Goal: Information Seeking & Learning: Find specific fact

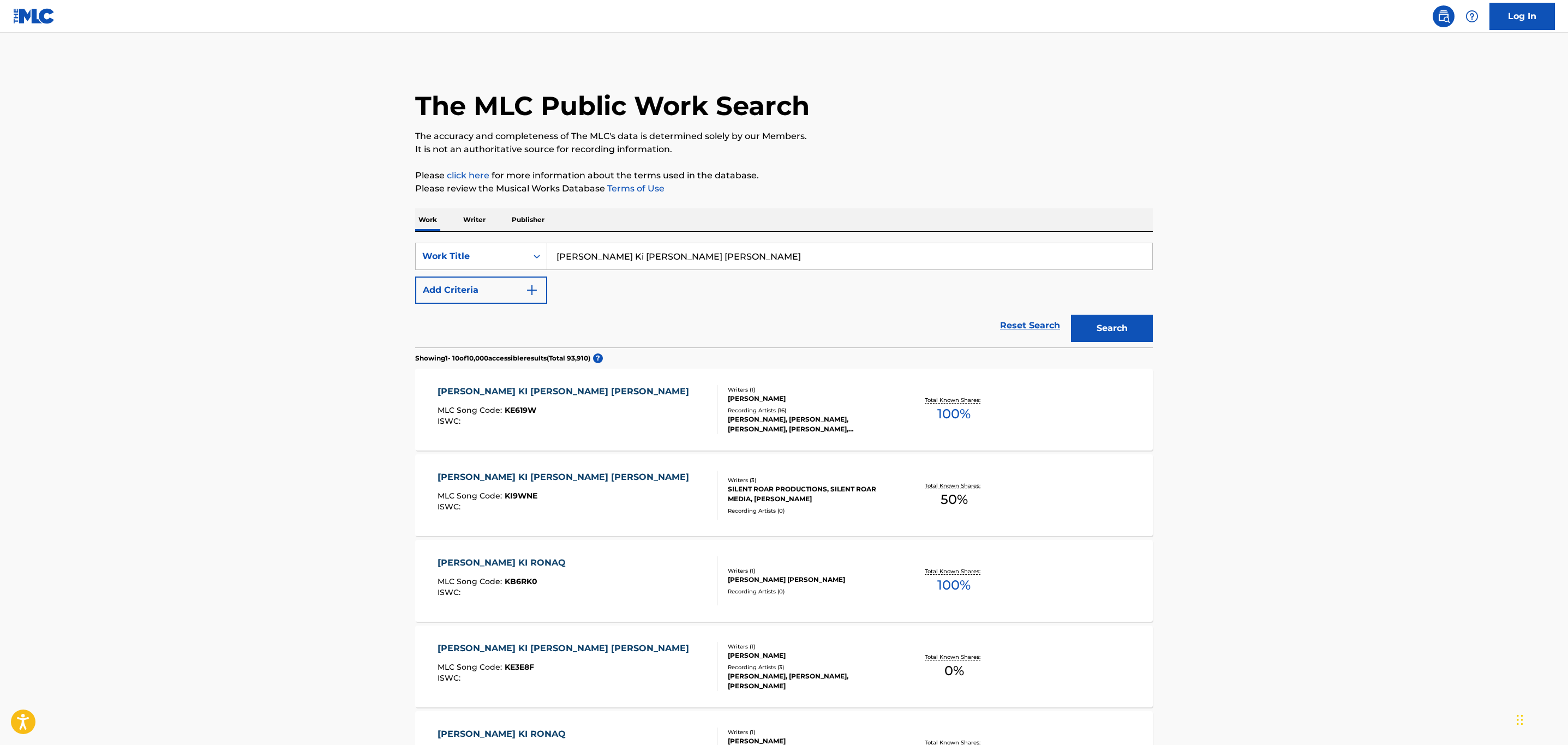
drag, startPoint x: 740, startPoint y: 259, endPoint x: 519, endPoint y: 231, distance: 222.8
click at [519, 231] on div "Work Writer Publisher SearchWithCriteria056c29a8-3f2f-43aa-9863-da33cec725b5 Wo…" at bounding box center [784, 743] width 738 height 1069
paste input "Field Of Innocence"
type input "Field Of Innocence"
click at [1269, 197] on main "The MLC Public Work Search The accuracy and completeness of The MLC's data is d…" at bounding box center [784, 658] width 1568 height 1250
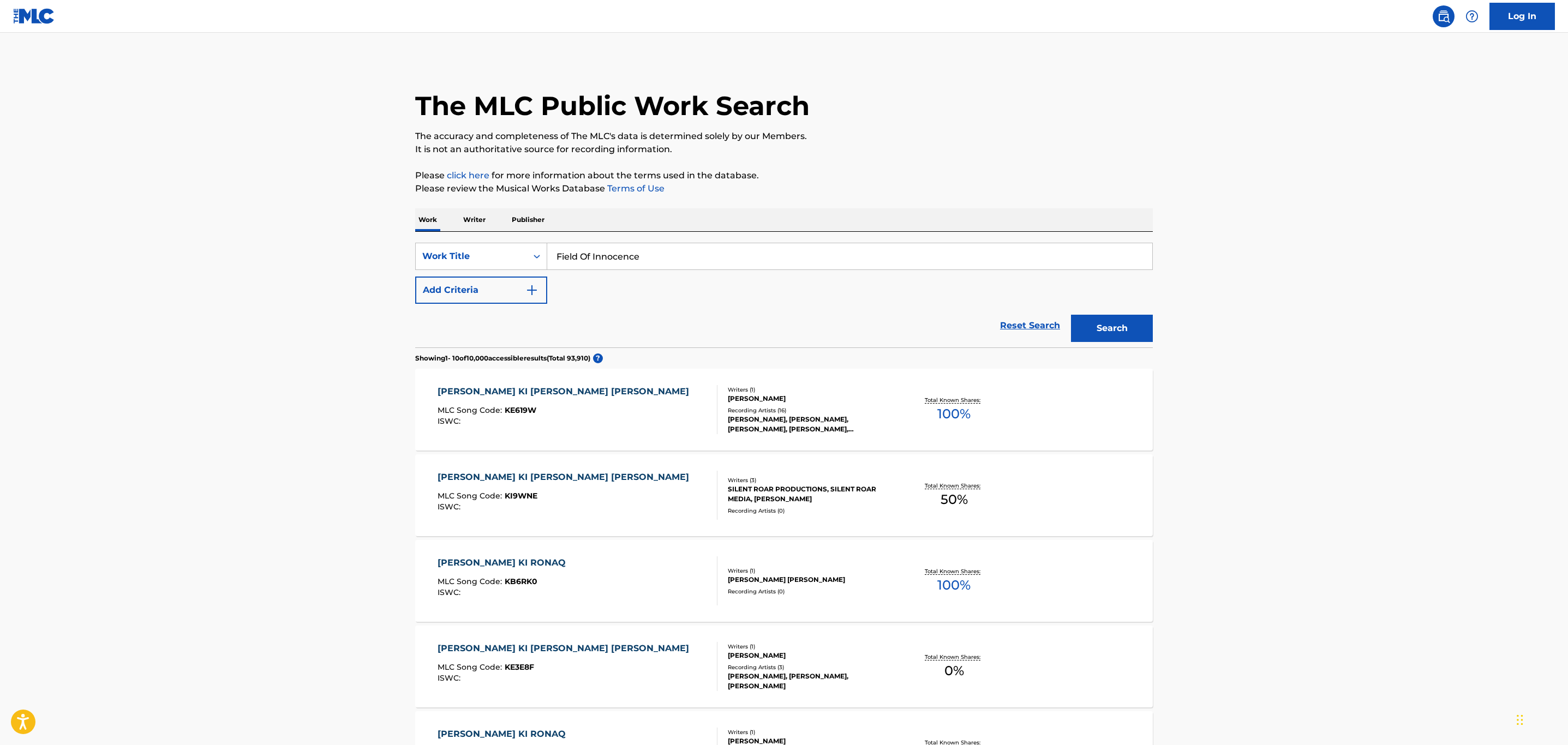
click at [1112, 315] on button "Search" at bounding box center [1111, 328] width 82 height 27
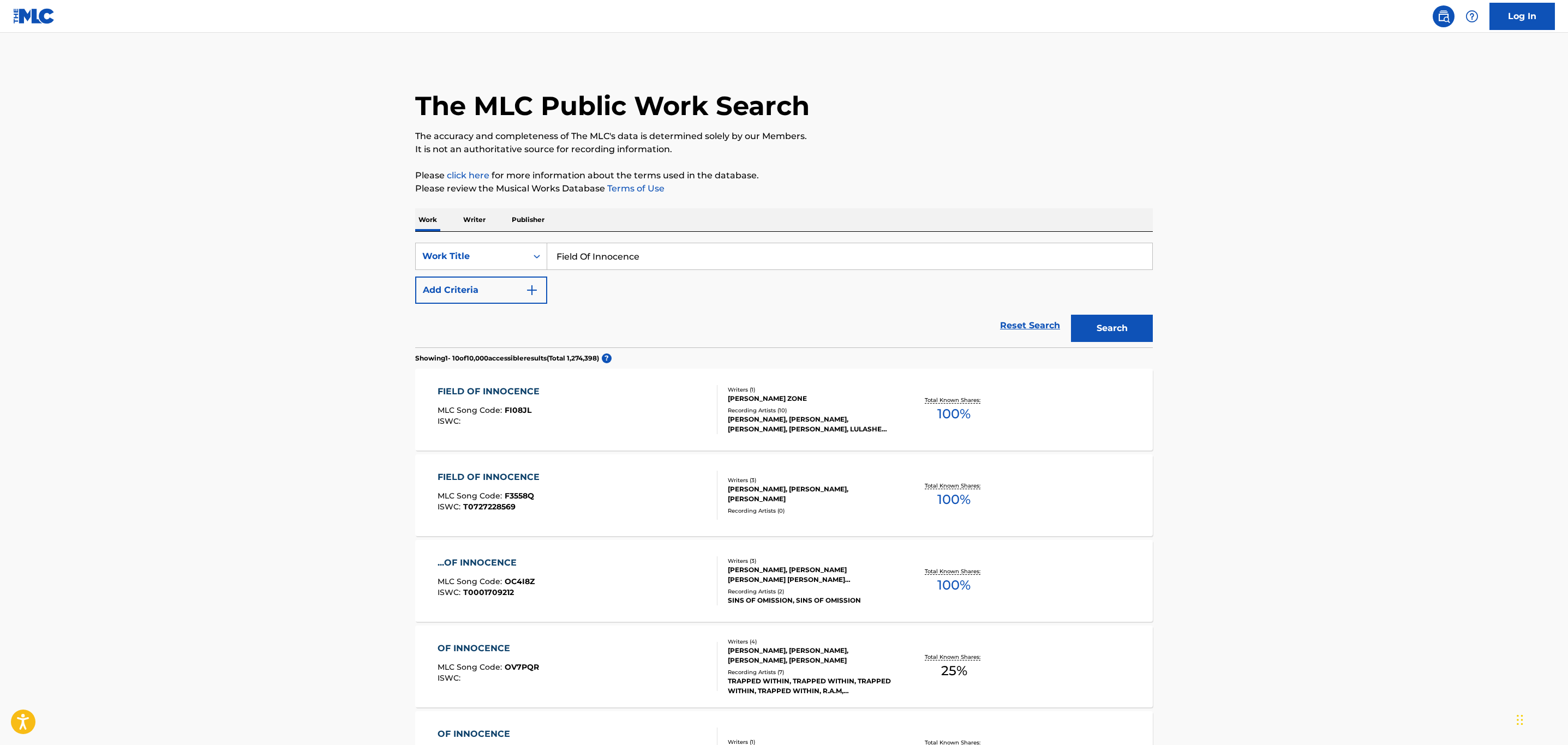
click at [772, 494] on div "[PERSON_NAME], [PERSON_NAME], [PERSON_NAME]" at bounding box center [810, 494] width 165 height 19
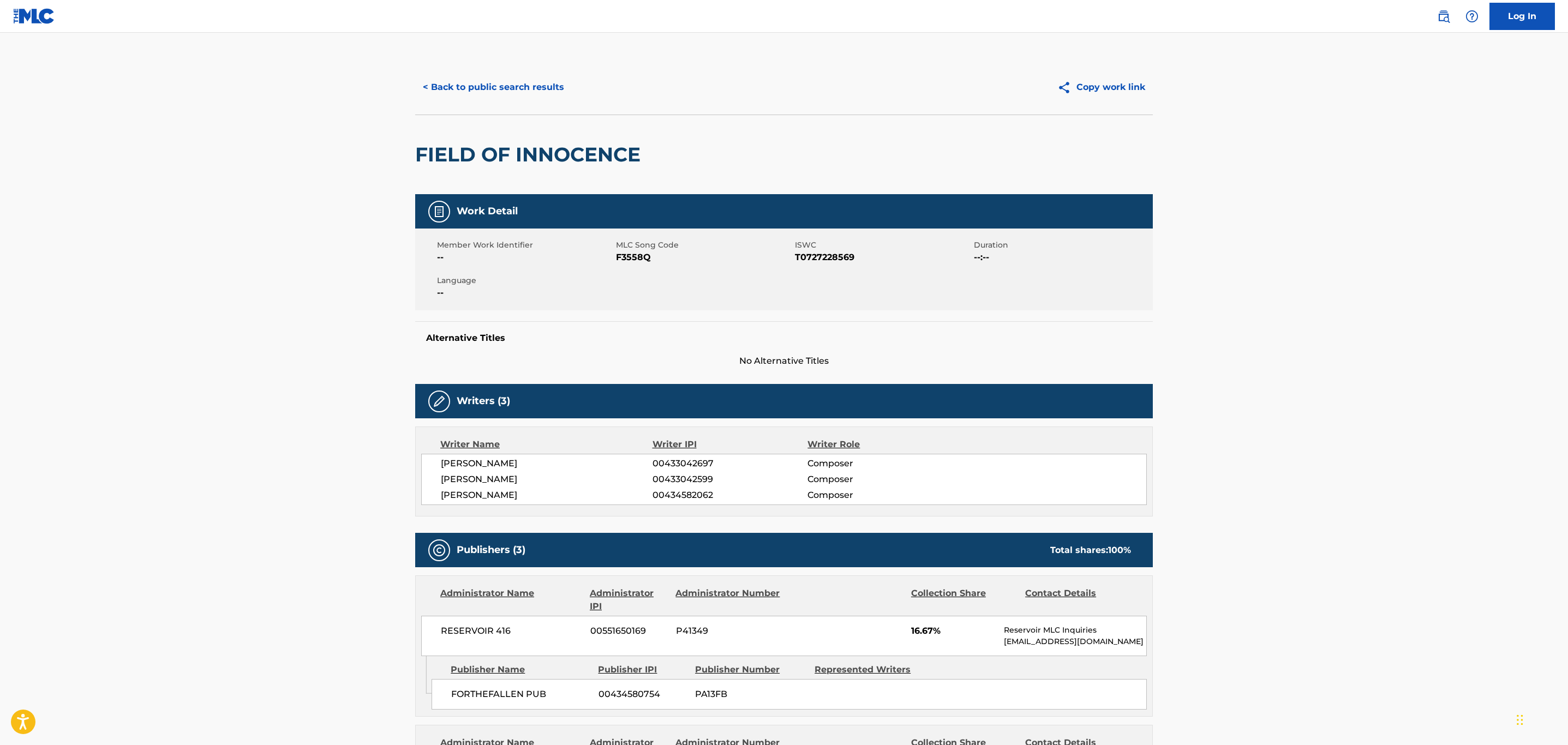
click at [525, 85] on button "< Back to public search results" at bounding box center [493, 87] width 156 height 27
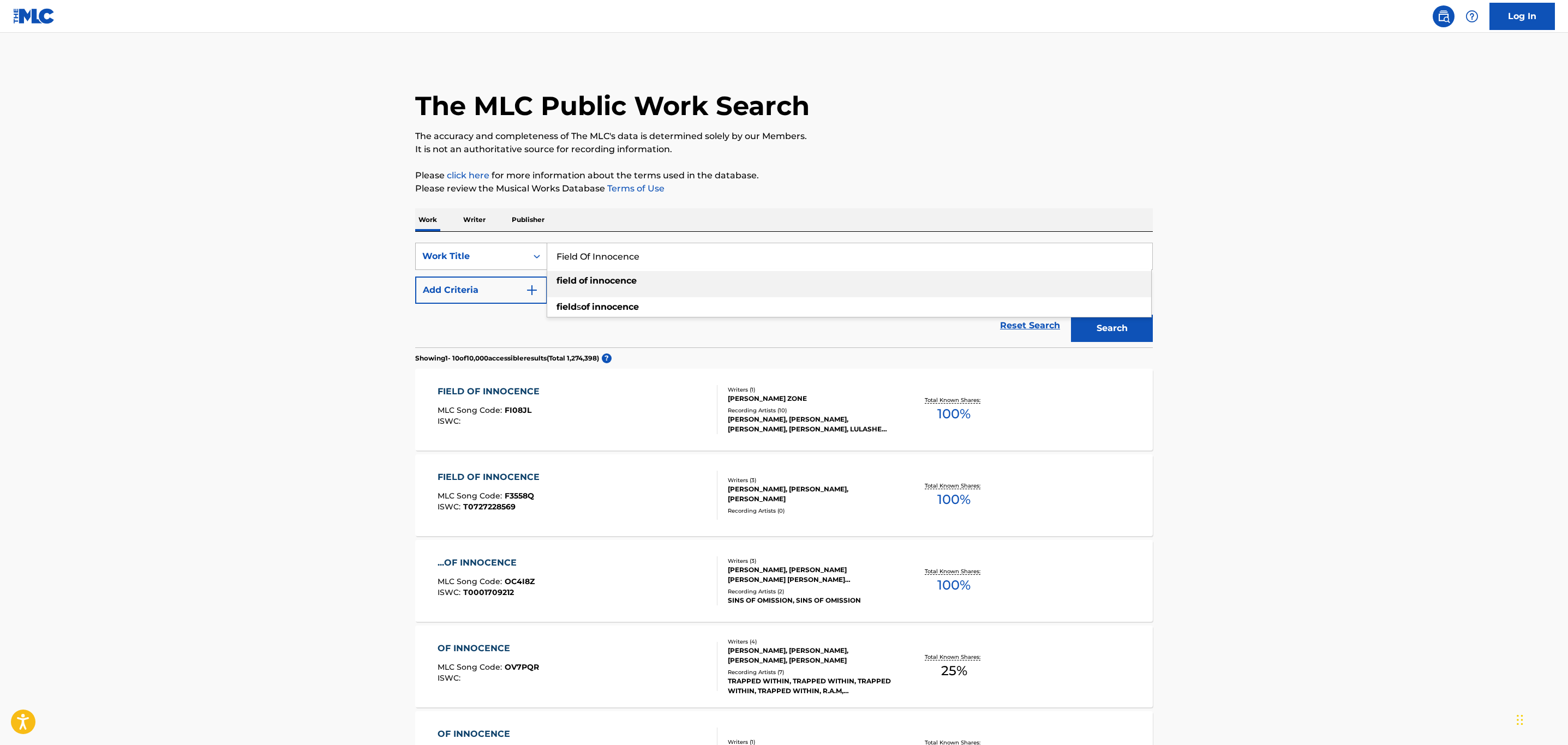
drag, startPoint x: 649, startPoint y: 261, endPoint x: 531, endPoint y: 254, distance: 118.2
click at [532, 254] on div "SearchWithCriteria056c29a8-3f2f-43aa-9863-da33cec725b5 Work Title Field Of Inno…" at bounding box center [784, 256] width 738 height 27
paste input "Lick"
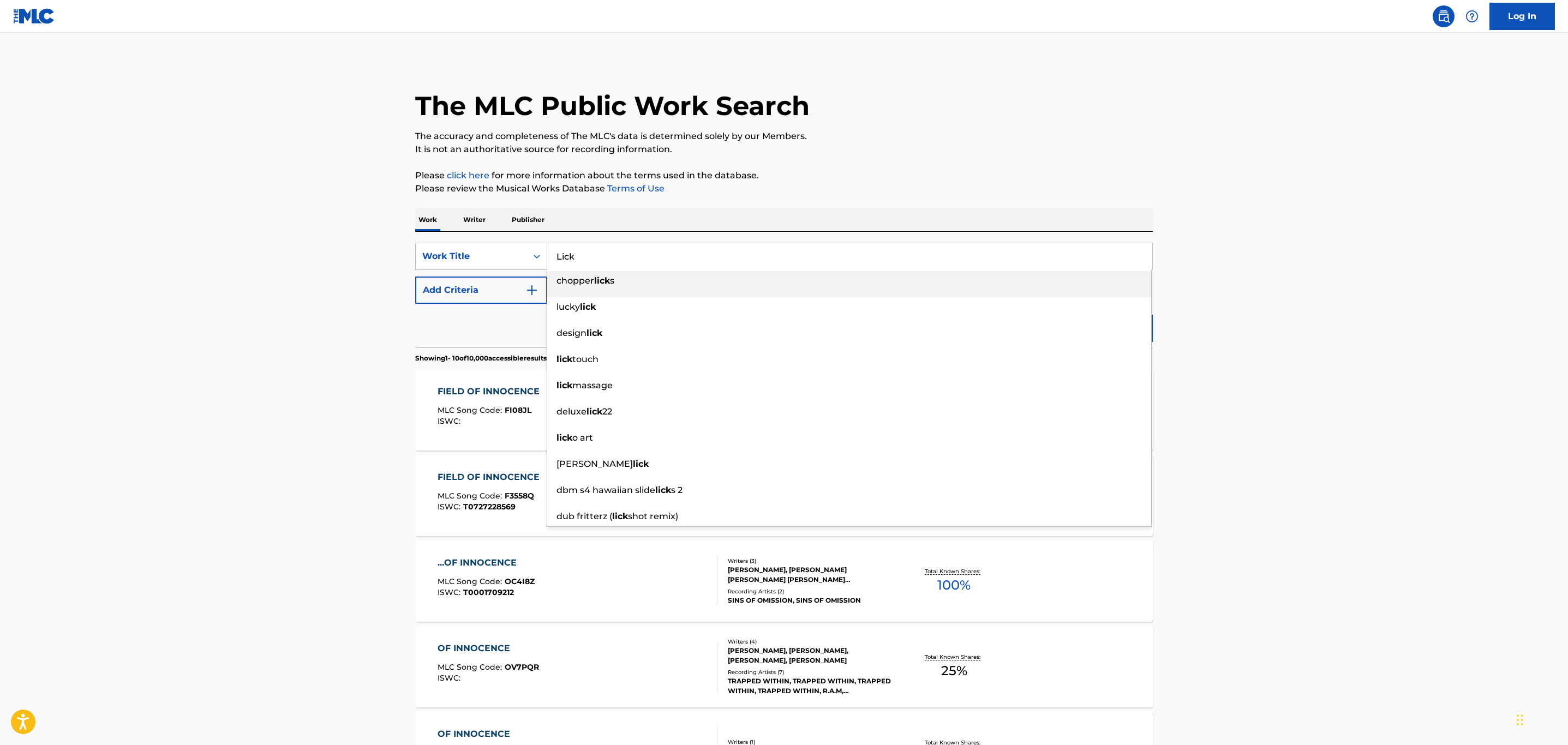
type input "Lick"
click at [489, 295] on button "Add Criteria" at bounding box center [481, 290] width 132 height 27
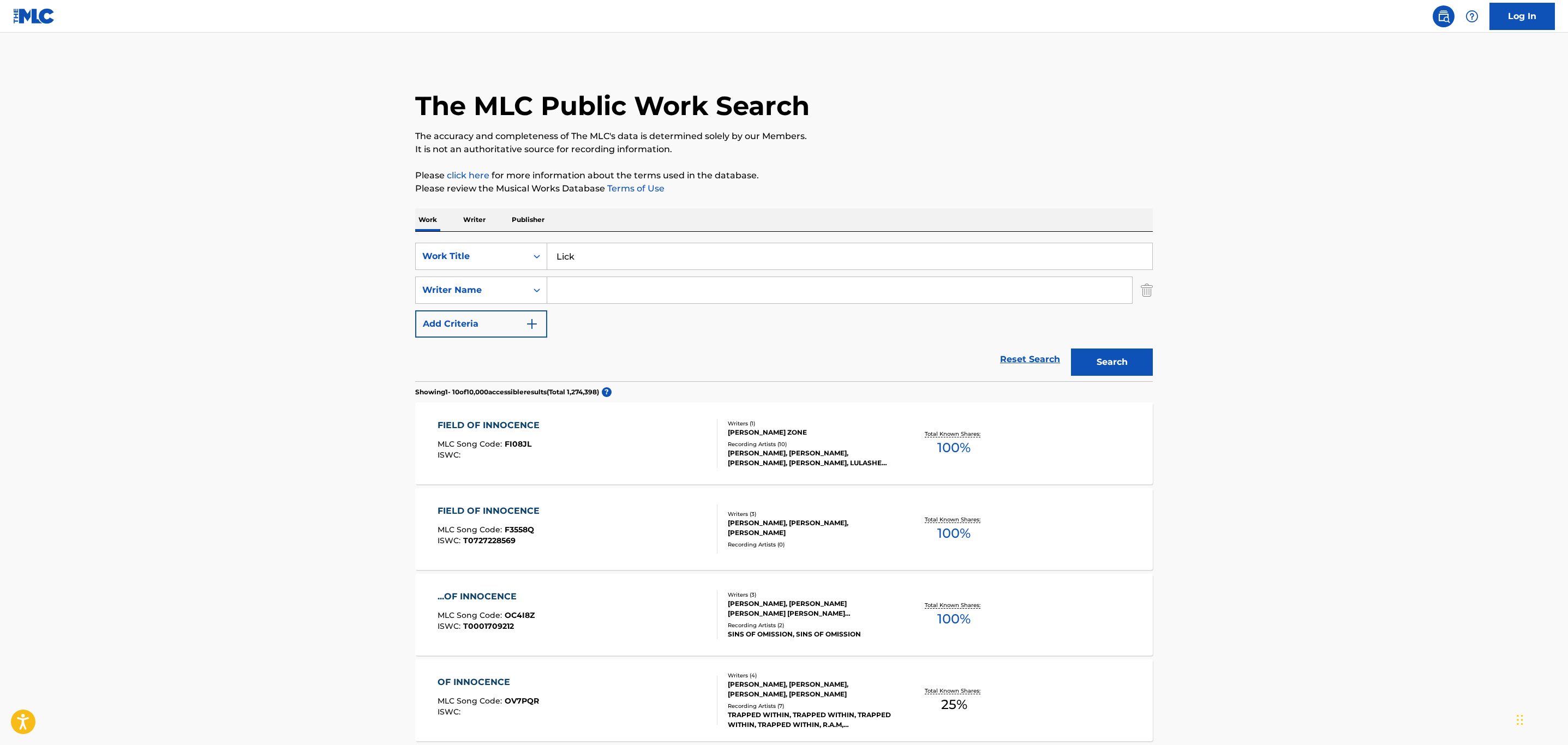
click at [578, 292] on input "Search Form" at bounding box center [839, 290] width 585 height 26
type input "[PERSON_NAME]"
click at [1071, 349] on button "Search" at bounding box center [1111, 362] width 82 height 27
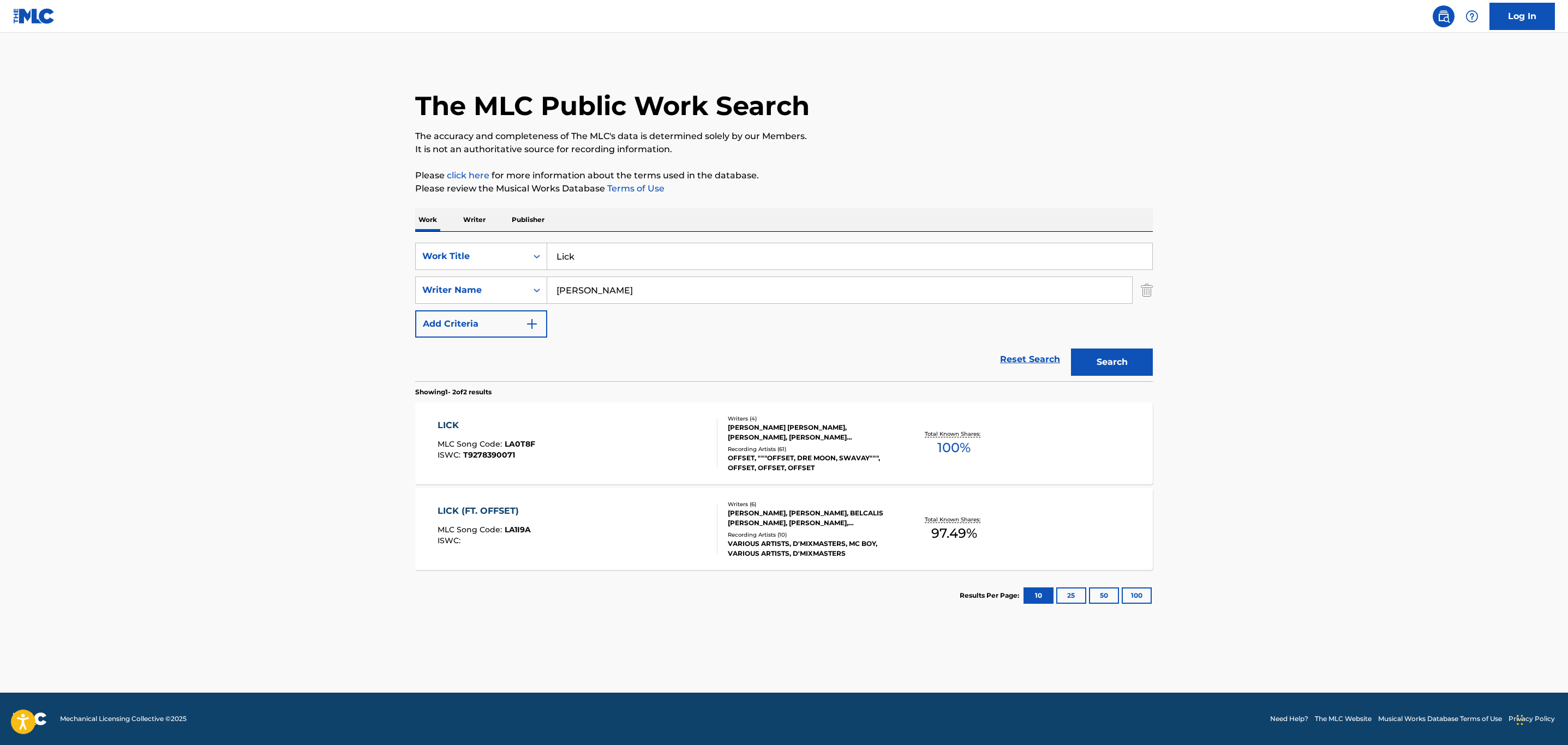
click at [822, 444] on div "Writers ( 4 ) [PERSON_NAME] [PERSON_NAME], [PERSON_NAME], [PERSON_NAME] [PERSON…" at bounding box center [805, 444] width 175 height 58
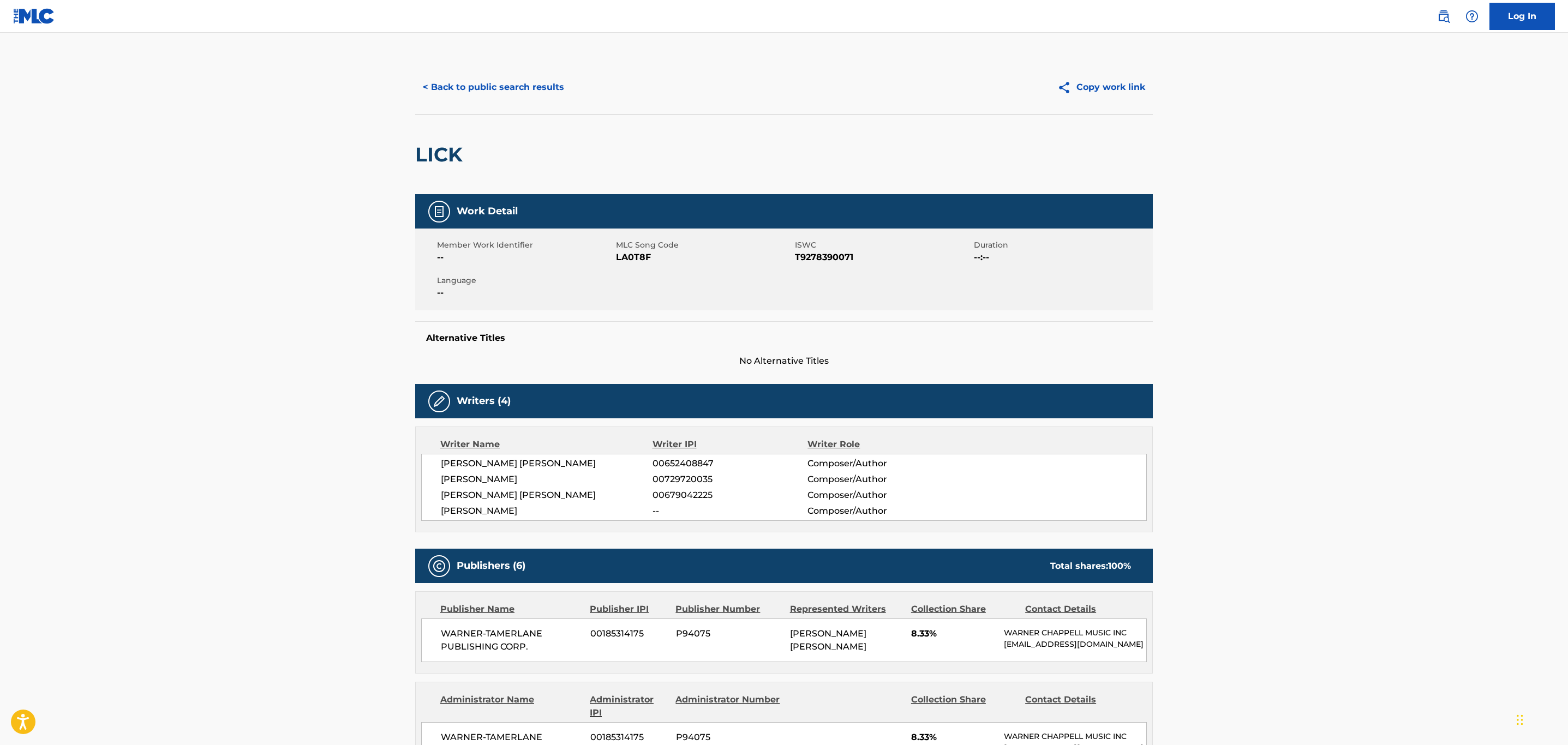
click at [440, 82] on button "< Back to public search results" at bounding box center [493, 87] width 156 height 27
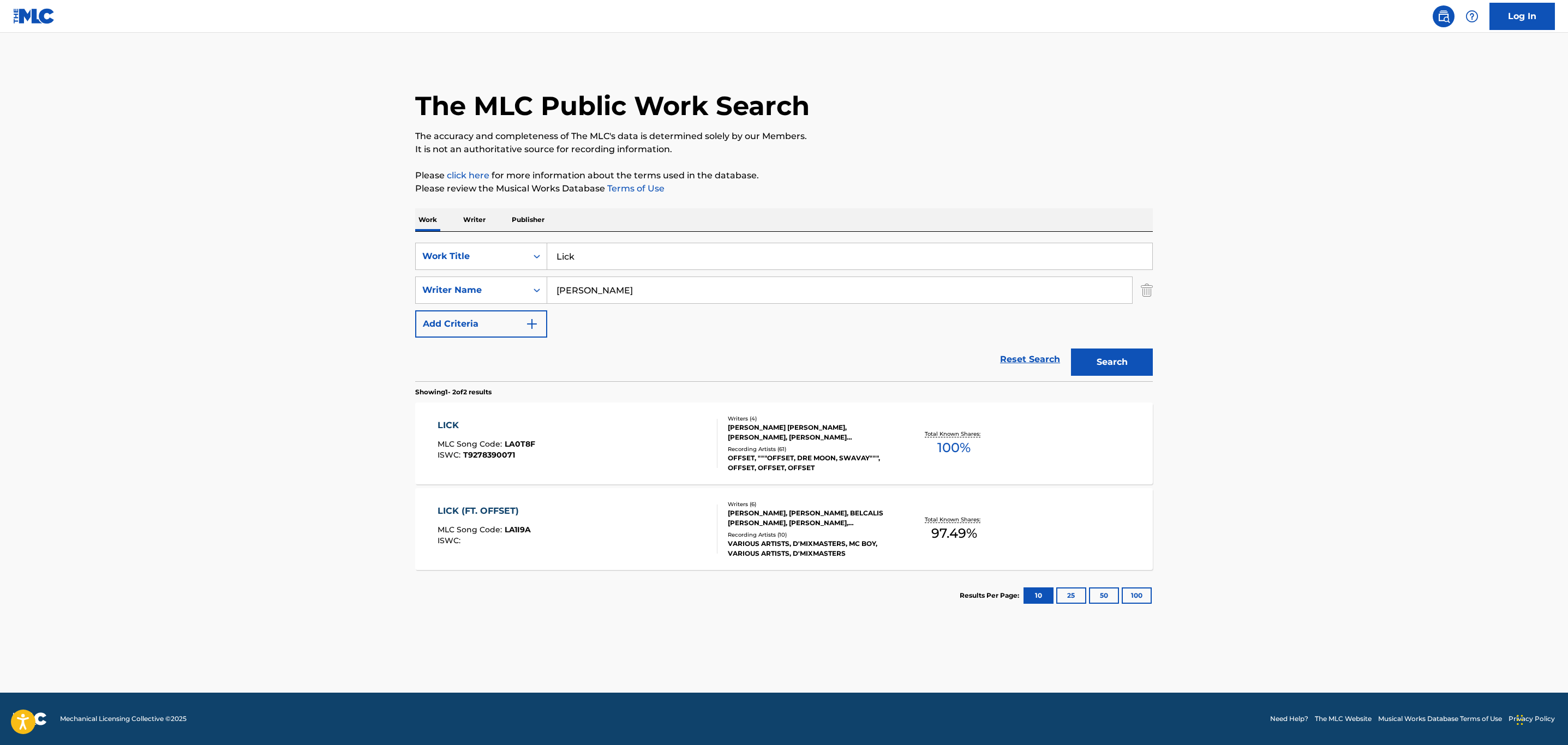
click at [791, 521] on div "[PERSON_NAME], [PERSON_NAME], BELCALIS [PERSON_NAME], [PERSON_NAME], [PERSON_NA…" at bounding box center [810, 518] width 165 height 19
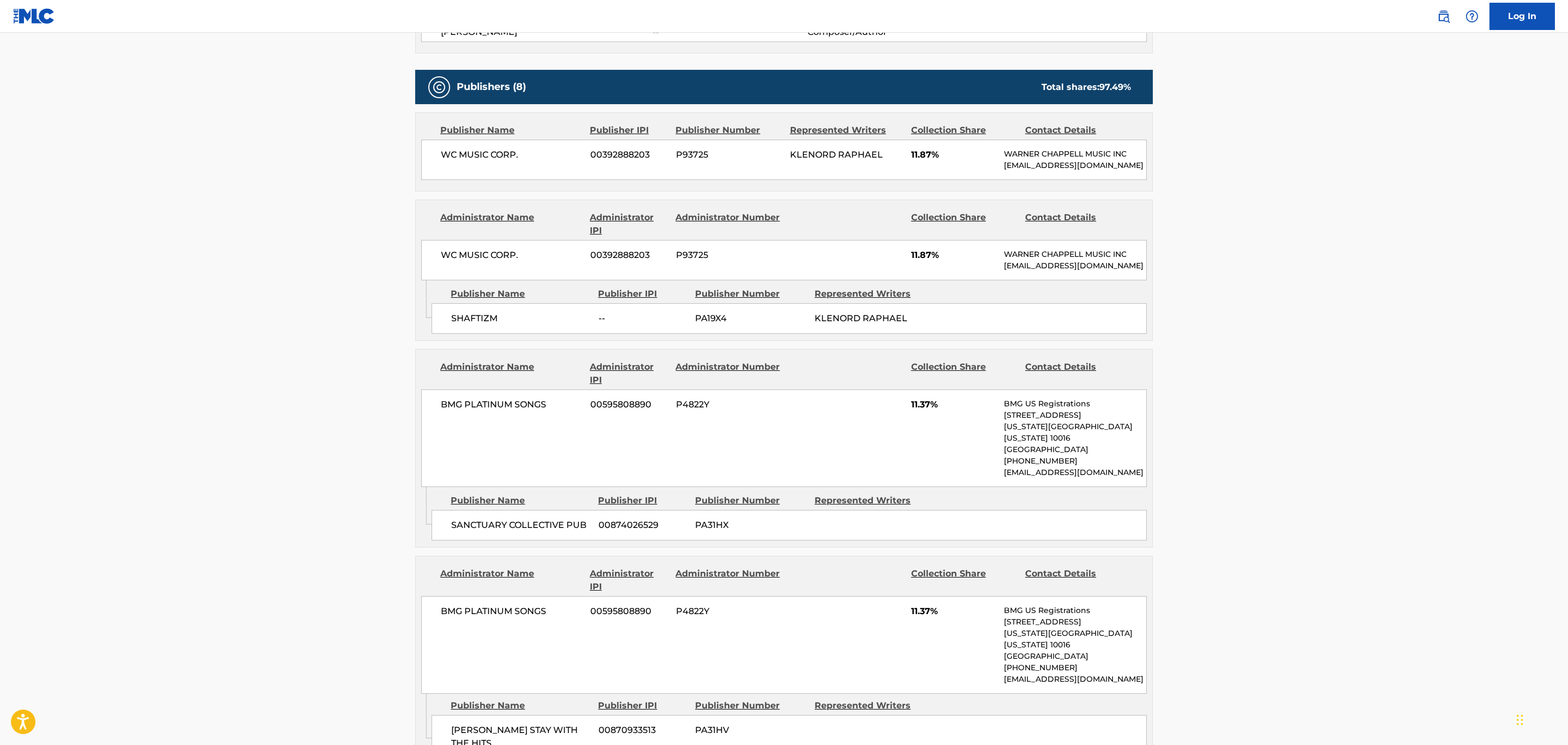
scroll to position [245, 0]
